Goal: Navigation & Orientation: Find specific page/section

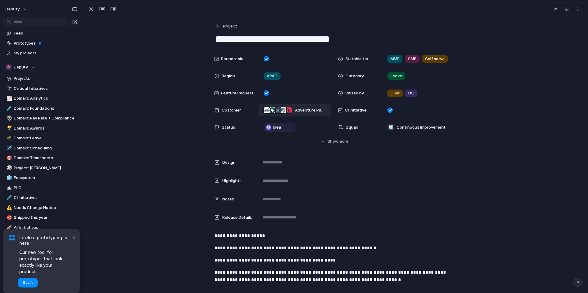
click at [299, 112] on span "Adventure Park Geelong , Silk Hospitality , Signature Hospitality Group , Brisb…" at bounding box center [310, 110] width 31 height 6
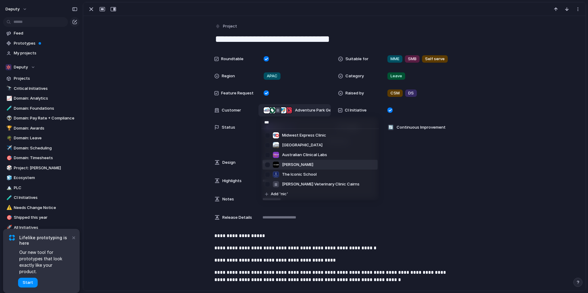
type input "***"
click at [269, 165] on div at bounding box center [267, 165] width 11 height 11
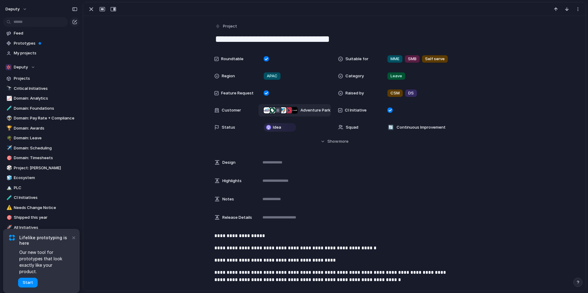
click at [182, 161] on div "*** Midwest Express Clinic Pikes Peak Veterinary Clinic Australian Clinical Lab…" at bounding box center [294, 146] width 588 height 293
click at [288, 113] on div at bounding box center [289, 110] width 6 height 6
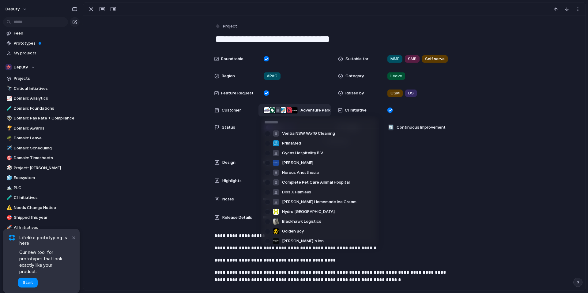
scroll to position [1720, 0]
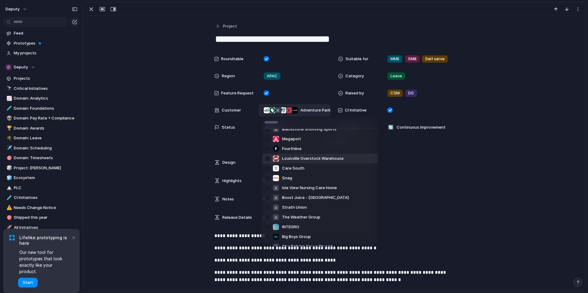
click at [175, 174] on div "Wildfire Vape Farncombe Life Limited Deputy State & Liberty Clothing Co. Growin…" at bounding box center [294, 146] width 588 height 293
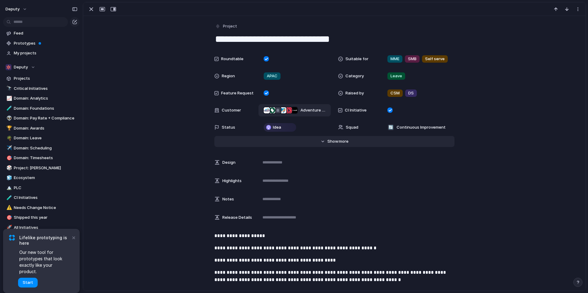
click at [328, 142] on span "Show" at bounding box center [332, 142] width 11 height 6
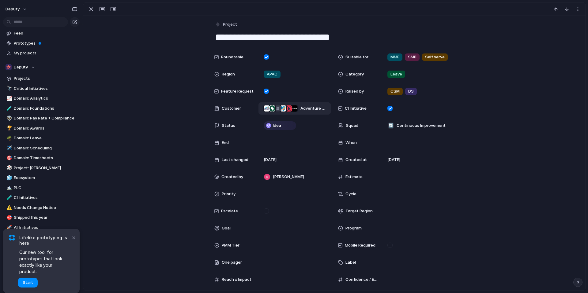
scroll to position [0, 0]
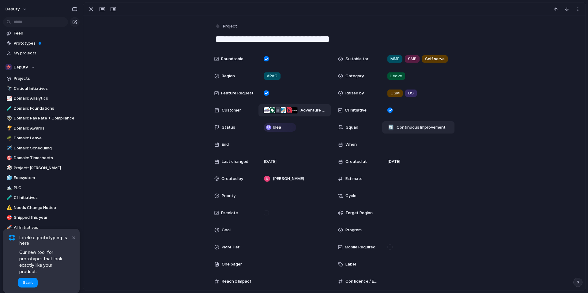
click at [408, 130] on span "Continuous Improvement" at bounding box center [420, 128] width 49 height 6
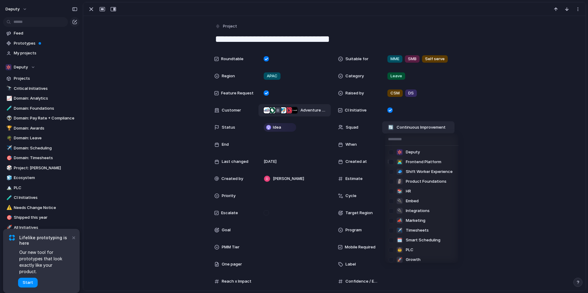
click at [408, 130] on div "Deputy 👨‍💻 Frontend Platform 🧢 Shift Worker Experience 🗿 Product Foundations 📚 …" at bounding box center [294, 146] width 588 height 293
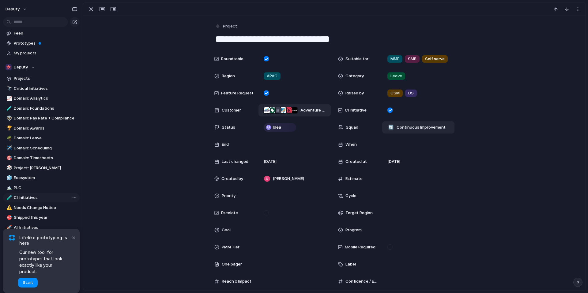
click at [26, 199] on span "CI Initiatives" at bounding box center [46, 198] width 64 height 6
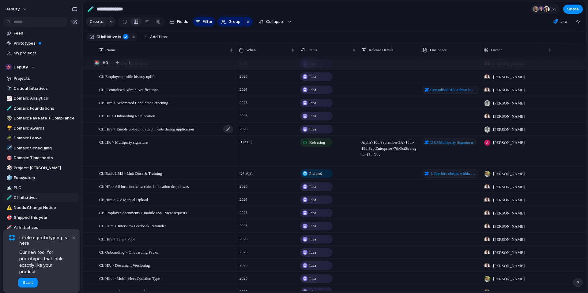
click at [180, 128] on span "CI: Hire > Enable upload of attachments during application" at bounding box center [146, 128] width 95 height 7
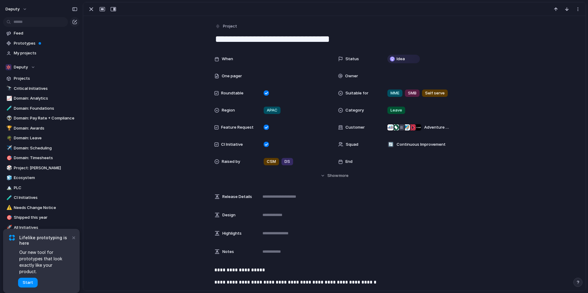
click at [238, 77] on span "One pager" at bounding box center [232, 76] width 20 height 6
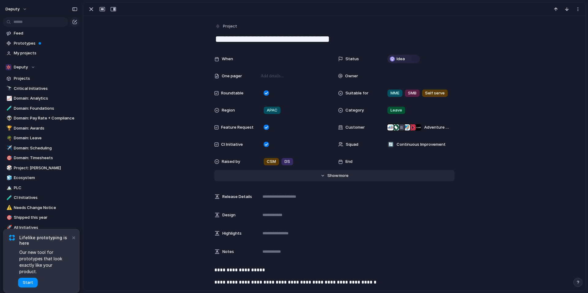
click at [337, 175] on span "Show" at bounding box center [332, 176] width 11 height 6
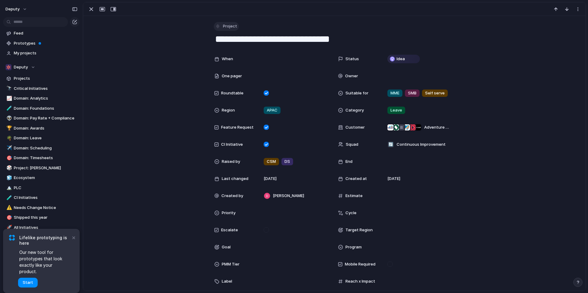
click at [227, 27] on span "Project" at bounding box center [230, 26] width 14 height 6
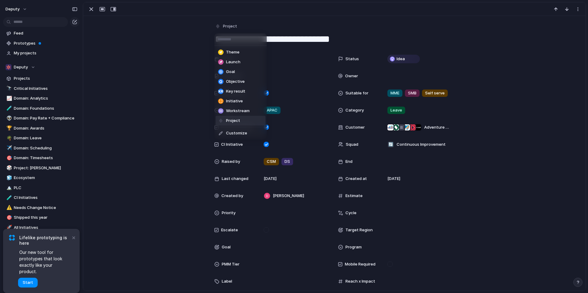
click at [164, 45] on div "Theme Launch Goal Objective Key result Initiative Workstream Project Customize" at bounding box center [294, 146] width 588 height 293
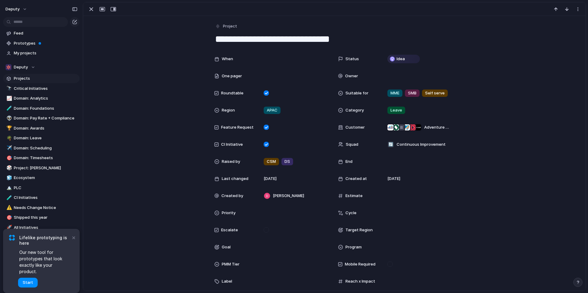
click at [42, 80] on span "Projects" at bounding box center [46, 79] width 64 height 6
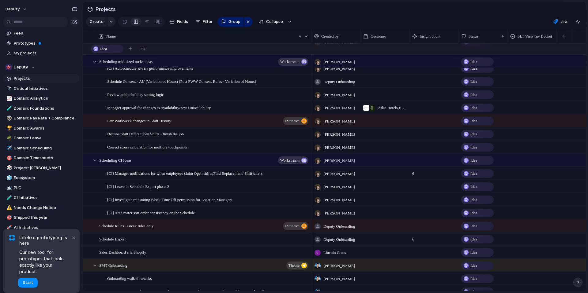
scroll to position [527, 0]
